Goal: Task Accomplishment & Management: Use online tool/utility

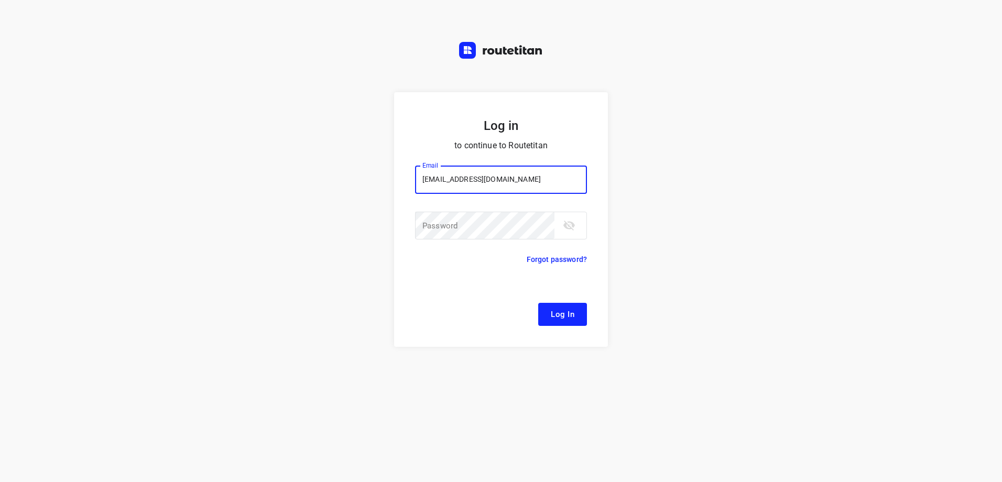
type input "[EMAIL_ADDRESS][DOMAIN_NAME]"
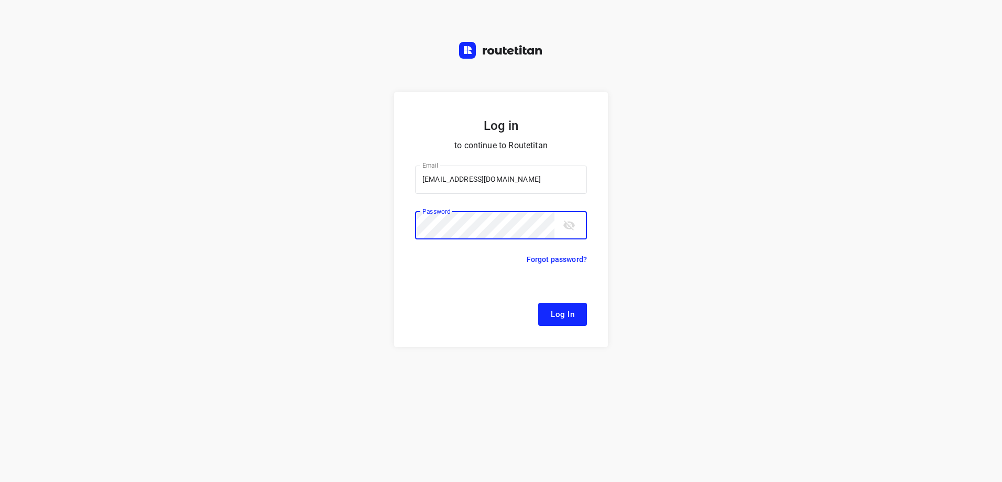
click at [538, 303] on button "Log In" at bounding box center [562, 314] width 49 height 23
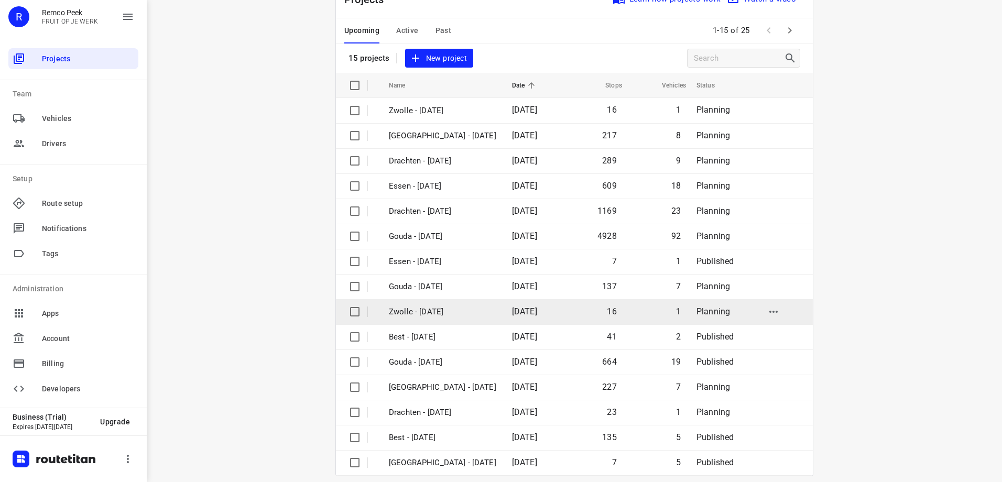
scroll to position [48, 0]
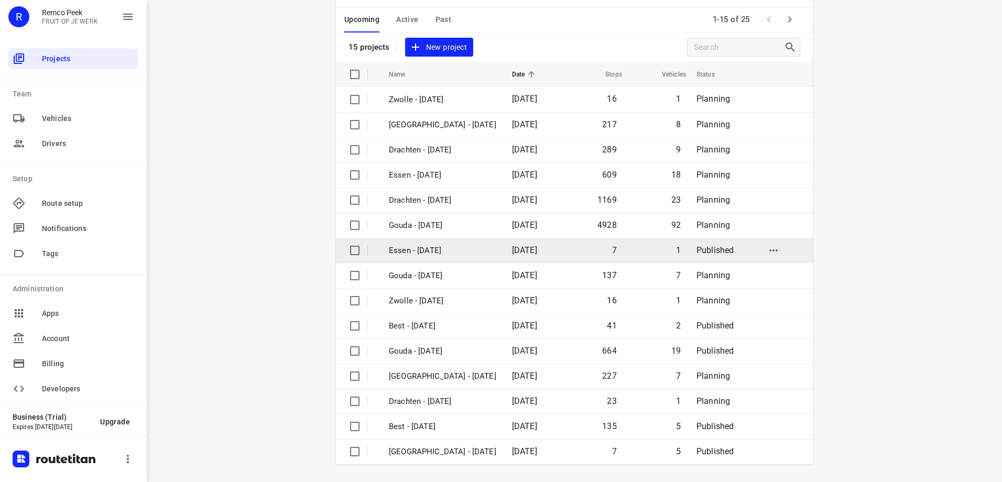
click at [562, 238] on td "[DATE]" at bounding box center [534, 250] width 60 height 25
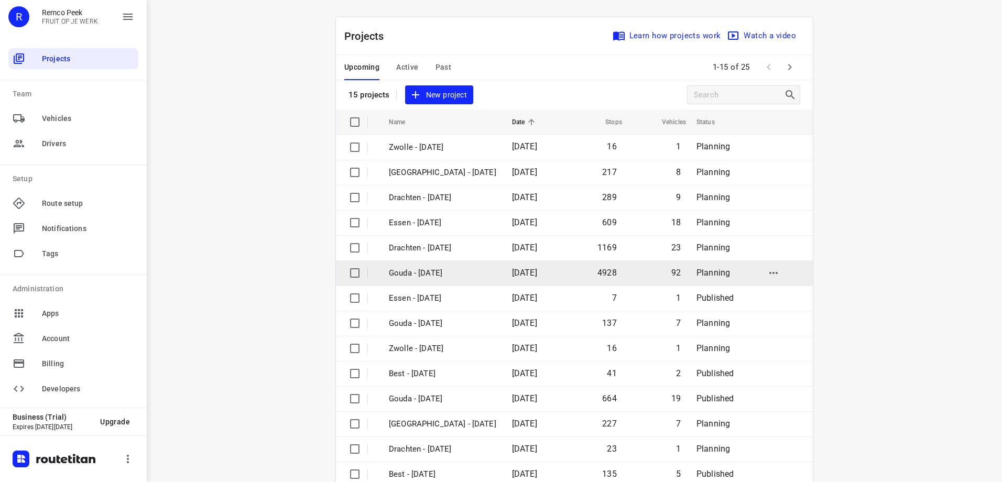
click at [444, 272] on p "Gouda - [DATE]" at bounding box center [442, 273] width 107 height 12
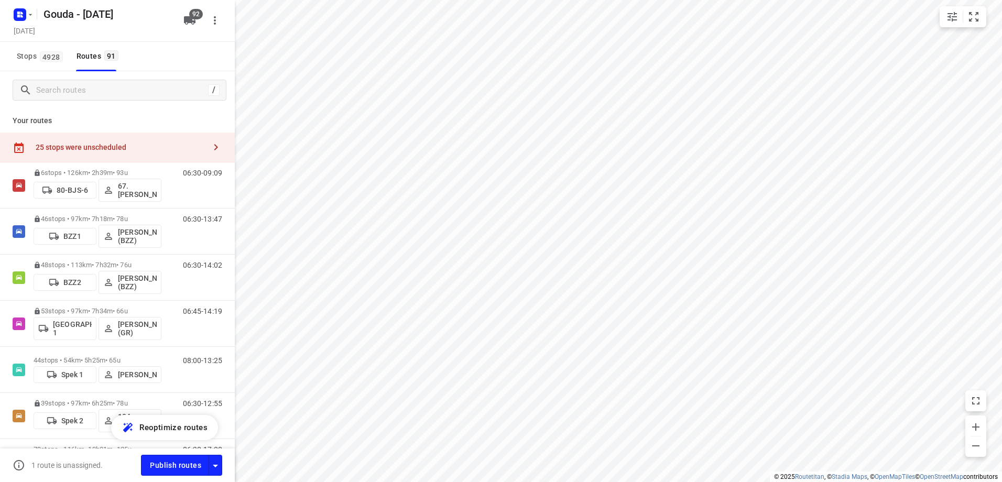
type input "distance"
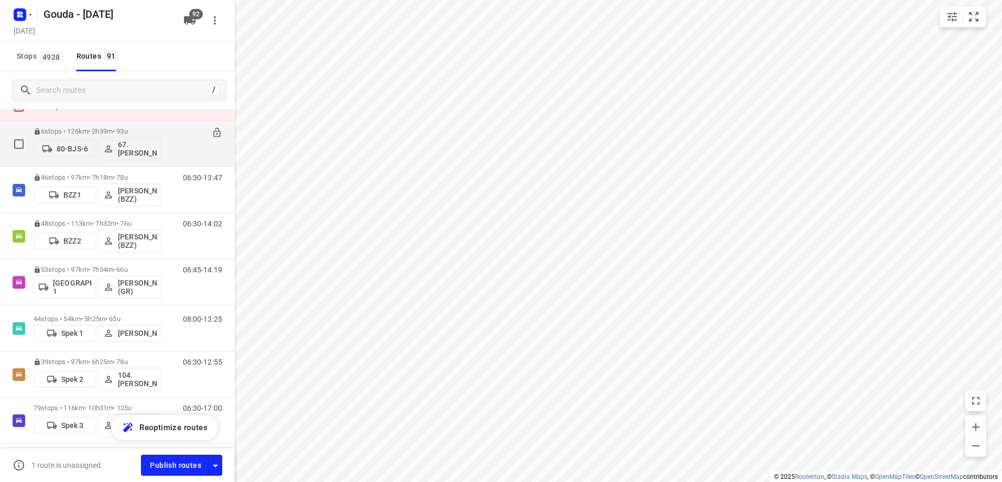
scroll to position [52, 0]
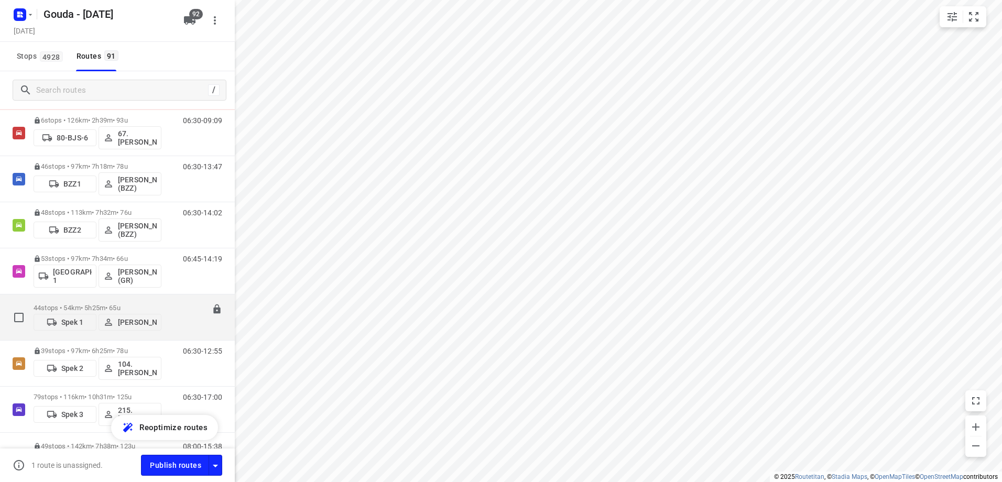
click at [127, 304] on p "44 stops • 54km • 5h25m • 65u" at bounding box center [98, 308] width 128 height 8
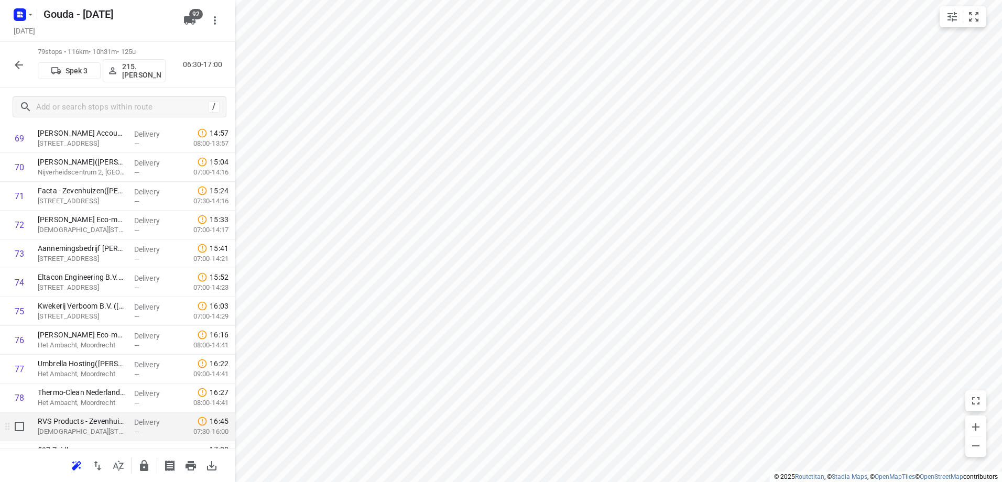
scroll to position [2066, 0]
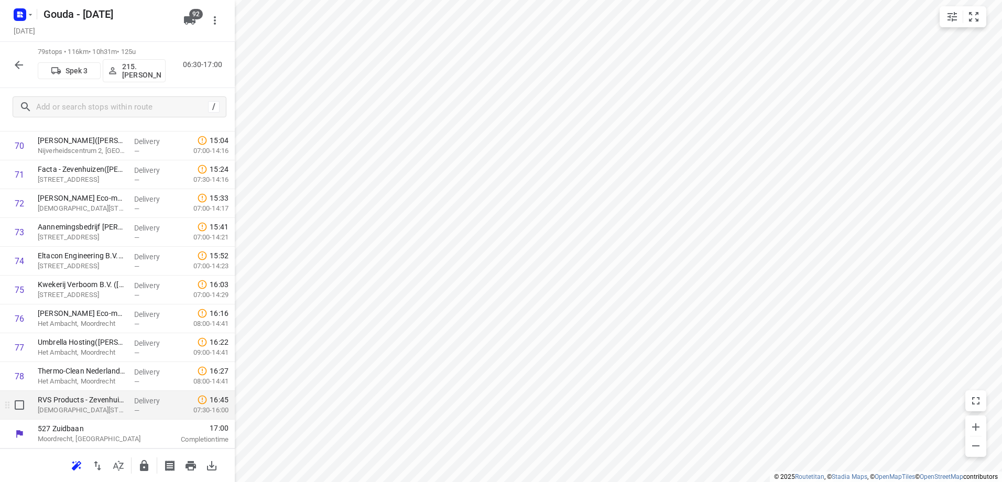
click at [622, 305] on div "i © 2025 Routetitan , © Stadia Maps , © OpenMapTiles © OpenStreetMap contributo…" at bounding box center [501, 241] width 1002 height 482
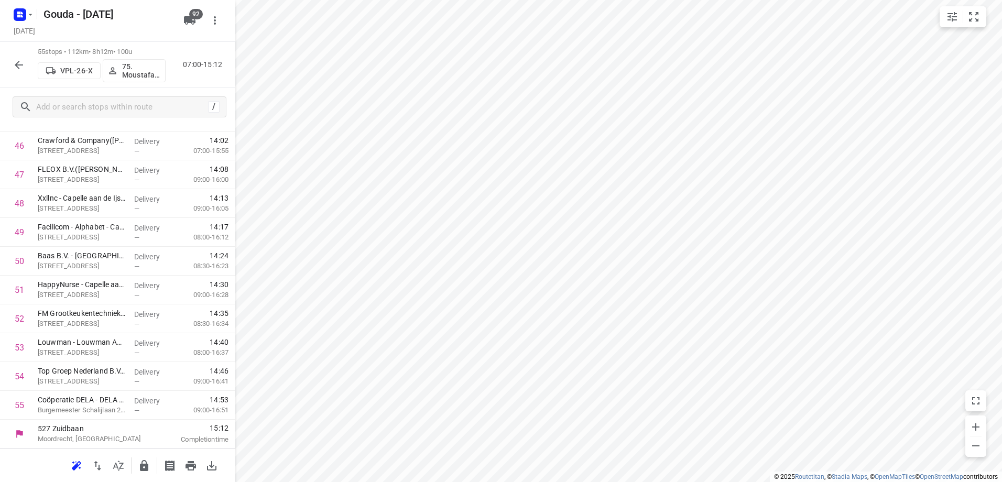
scroll to position [1374, 0]
drag, startPoint x: 103, startPoint y: 252, endPoint x: 106, endPoint y: 279, distance: 27.5
drag, startPoint x: 107, startPoint y: 296, endPoint x: 105, endPoint y: 262, distance: 34.1
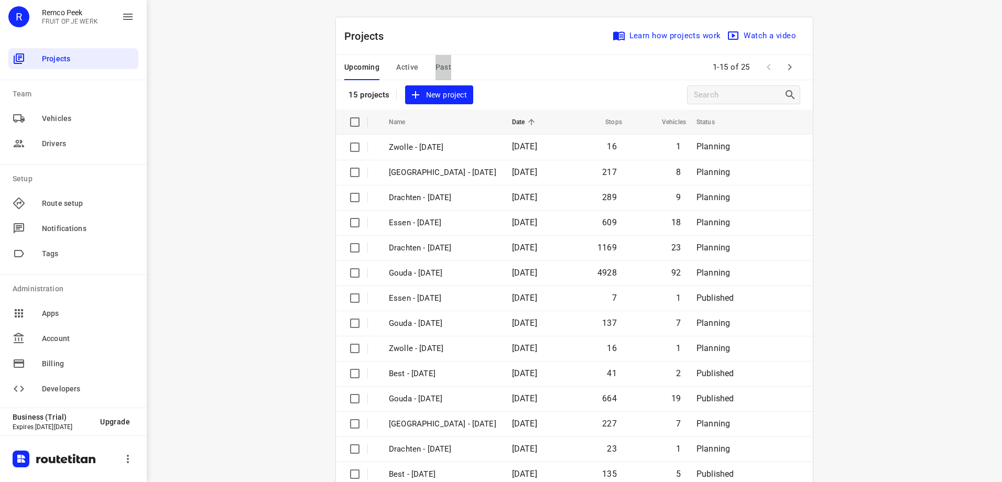
click at [436, 70] on span "Past" at bounding box center [444, 67] width 16 height 13
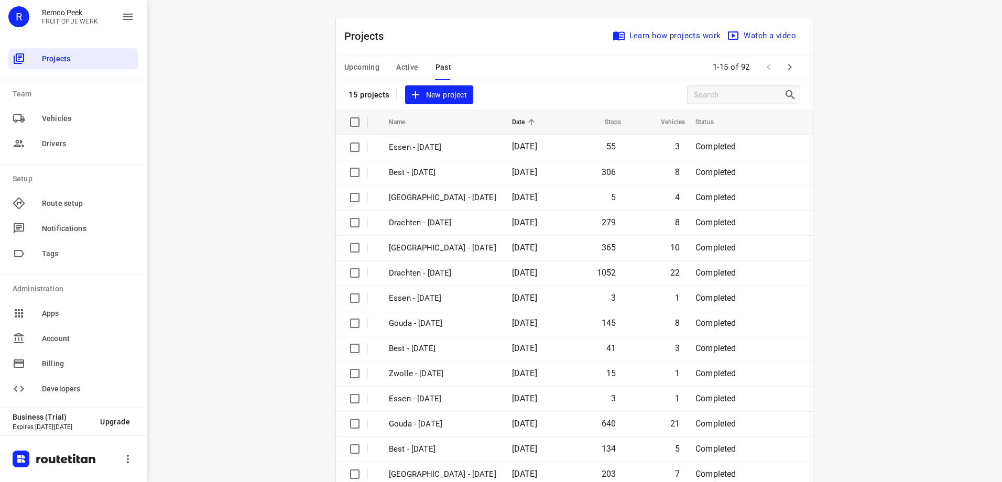
scroll to position [48, 0]
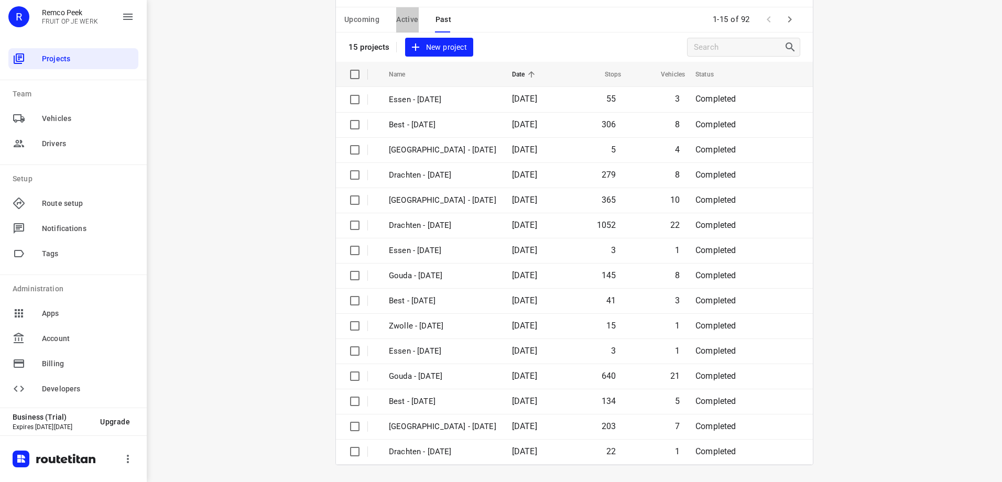
click at [399, 20] on span "Active" at bounding box center [407, 19] width 22 height 13
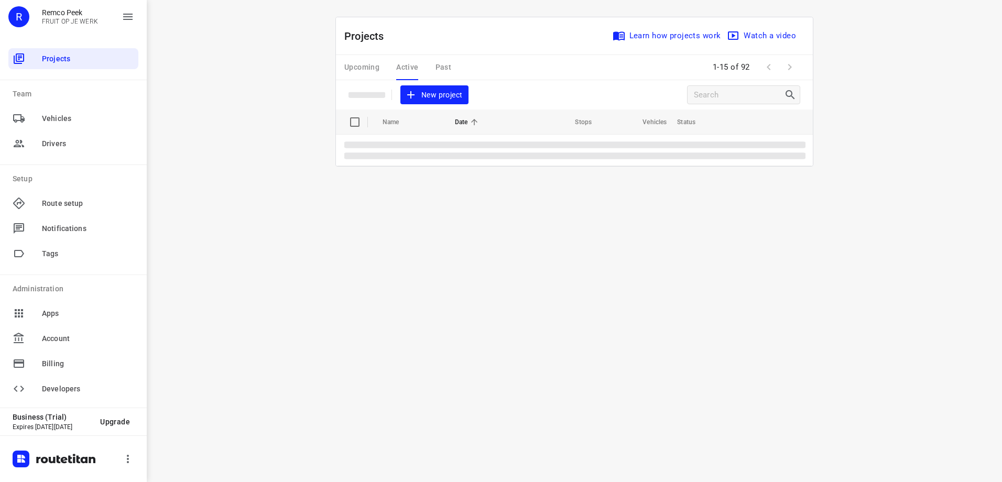
scroll to position [0, 0]
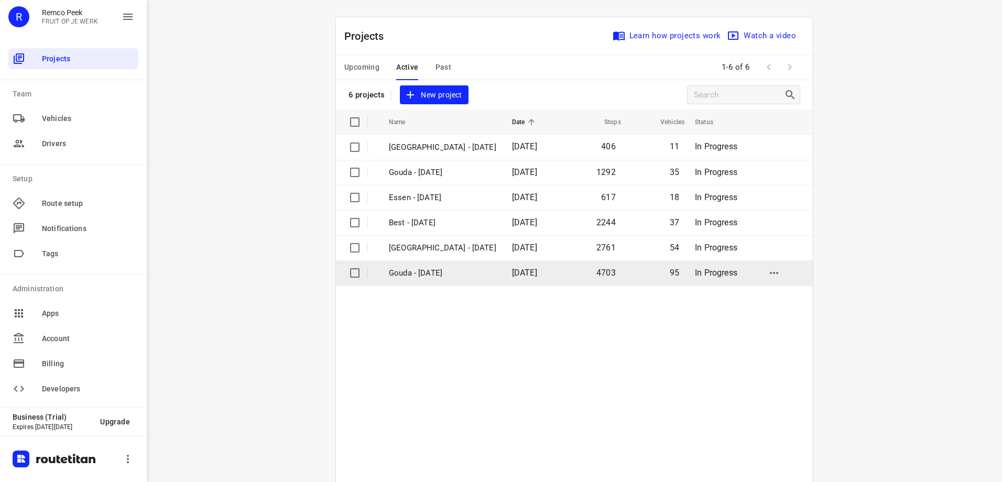
click at [512, 269] on span "18 Aug 2025" at bounding box center [524, 273] width 25 height 10
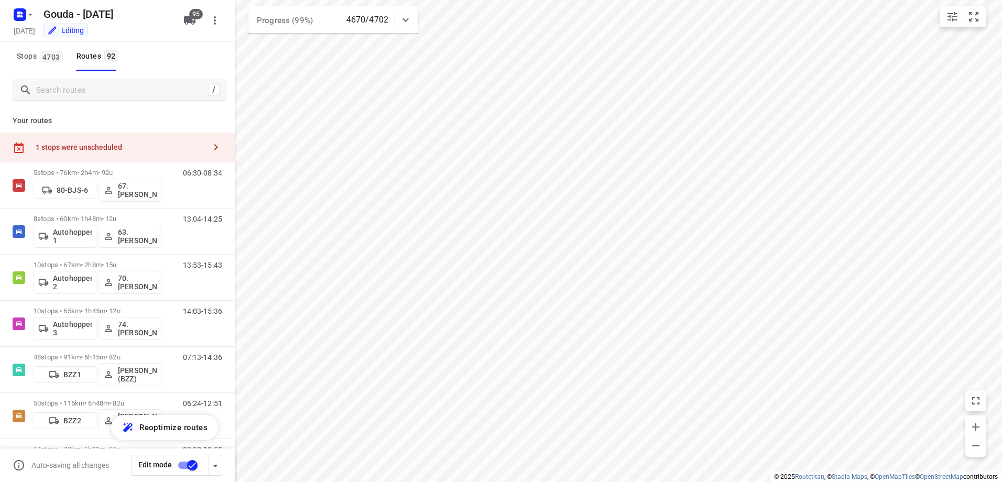
type input "distance"
checkbox input "true"
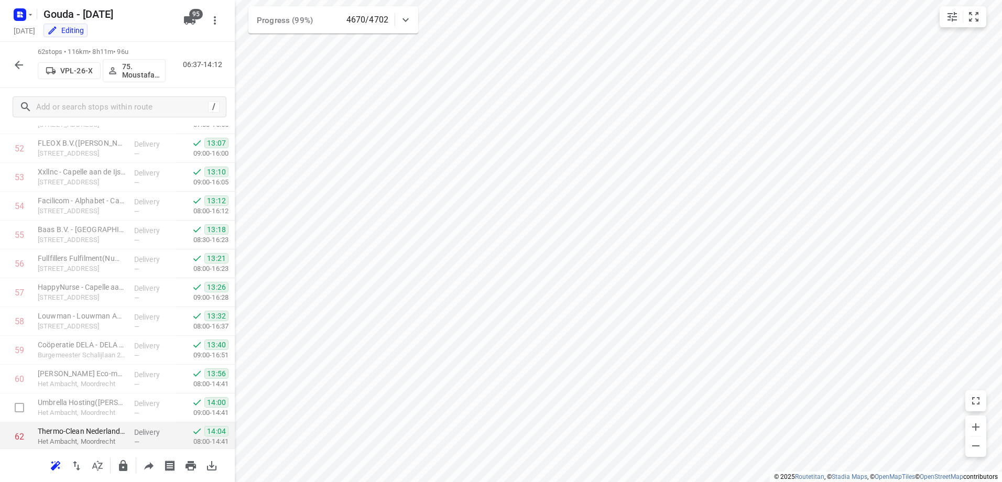
scroll to position [1576, 0]
